Goal: Information Seeking & Learning: Learn about a topic

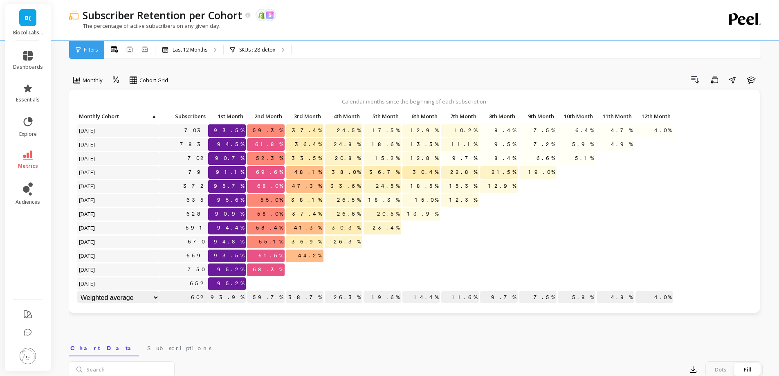
click at [243, 40] on div "Subscriber Retention per Cohort The data you are viewing comes from: Shopify Sk…" at bounding box center [382, 20] width 627 height 40
click at [249, 45] on div "SKUs : 28-detox" at bounding box center [257, 50] width 67 height 18
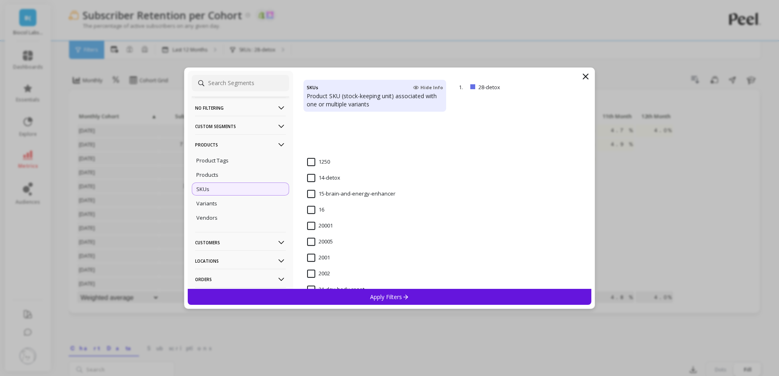
scroll to position [736, 0]
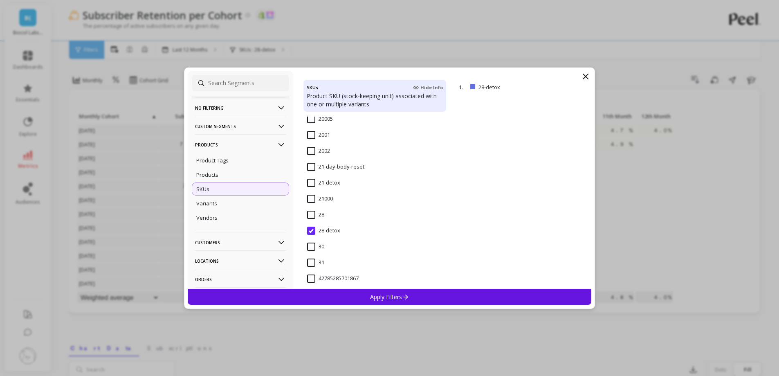
click at [325, 185] on input "21-detox" at bounding box center [323, 183] width 33 height 8
click at [378, 294] on p "Apply Filters" at bounding box center [389, 297] width 39 height 8
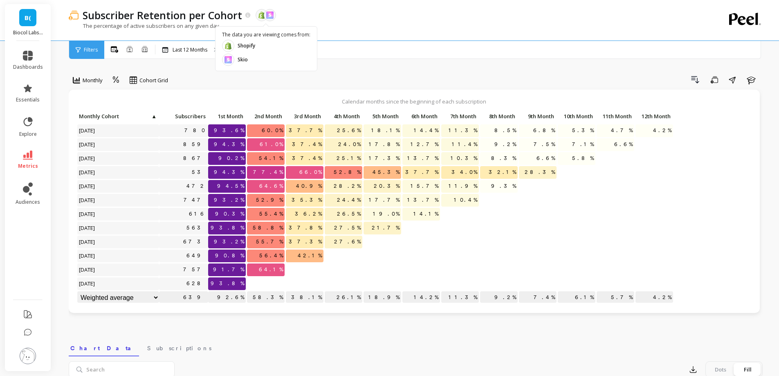
click at [355, 67] on div "Monthly Cohort Grid Drill Down Save Share Learn Calendar months since the begin…" at bounding box center [416, 349] width 694 height 632
click at [331, 46] on div "All Months Single Cohort Combined Cohorts Last 12 Months SKUs : 21-detox" at bounding box center [449, 50] width 691 height 18
click at [323, 25] on div "The percentage of active subscribers on any given day." at bounding box center [382, 30] width 627 height 16
click at [213, 67] on div "Monthly Cohort Grid Drill Down Save Share Learn Calendar months since the begin…" at bounding box center [416, 349] width 694 height 632
click at [202, 51] on p "Last 12 Months" at bounding box center [190, 50] width 35 height 7
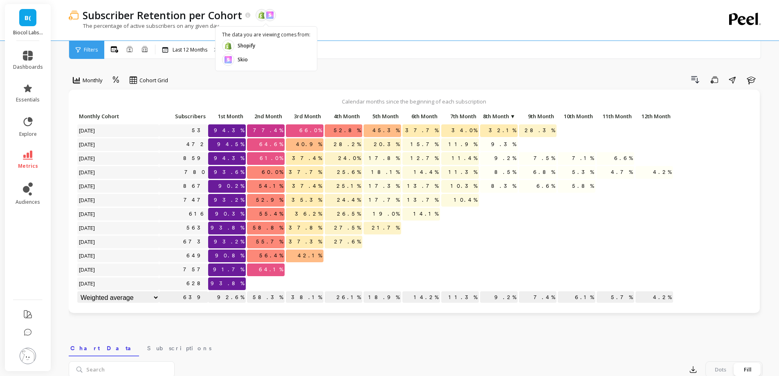
click at [507, 116] on span "8th Month" at bounding box center [495, 116] width 27 height 7
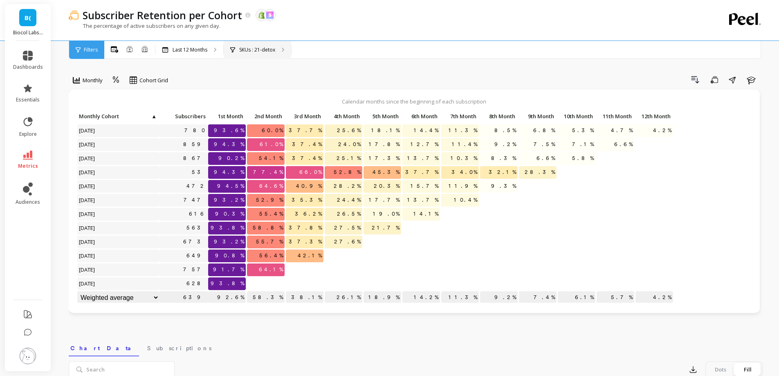
click at [248, 47] on p "SKUs : 21-detox" at bounding box center [257, 50] width 36 height 7
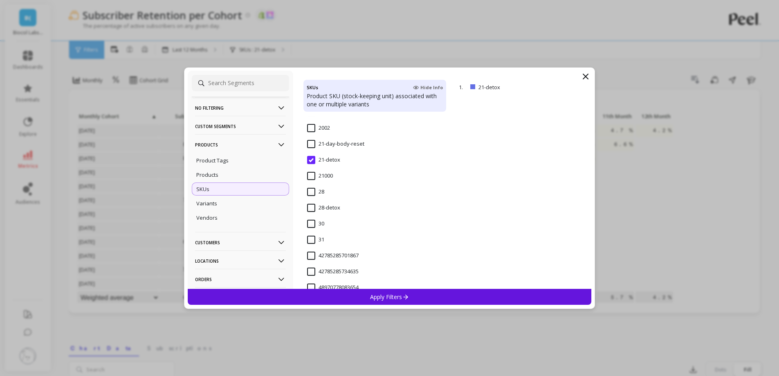
scroll to position [736, 0]
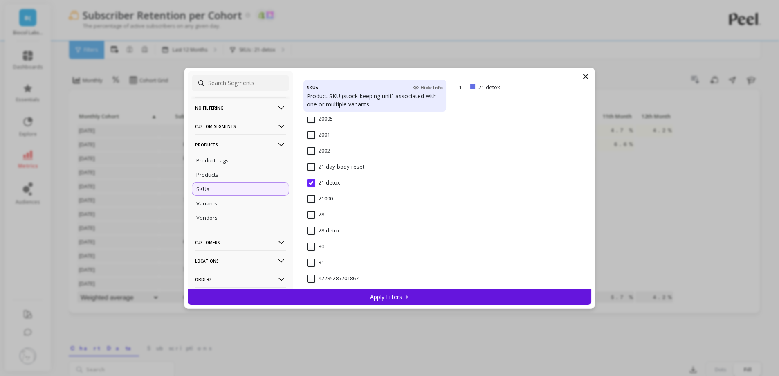
click at [314, 165] on input "21-day-body-reset" at bounding box center [335, 167] width 57 height 8
click at [388, 294] on p "Apply Filters" at bounding box center [389, 297] width 39 height 8
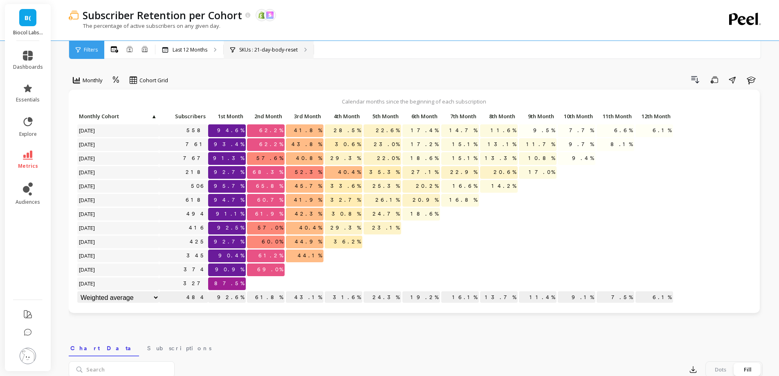
click at [296, 50] on p "SKUs : 21-day-body-reset" at bounding box center [268, 50] width 58 height 7
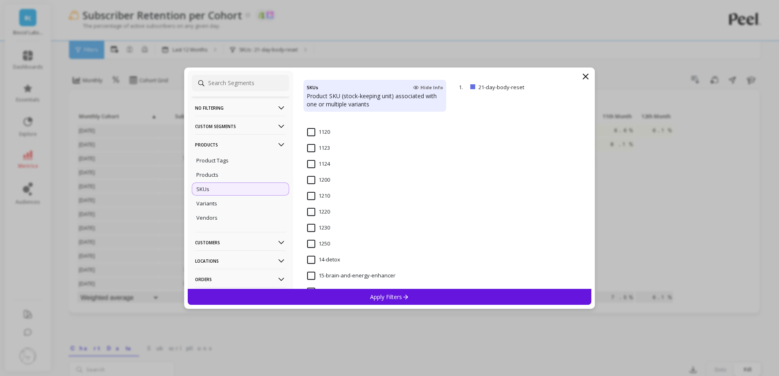
scroll to position [818, 0]
click at [313, 150] on input "28-detox" at bounding box center [323, 149] width 33 height 8
click at [363, 294] on div "Apply Filters" at bounding box center [390, 297] width 404 height 16
